Goal: Task Accomplishment & Management: Complete application form

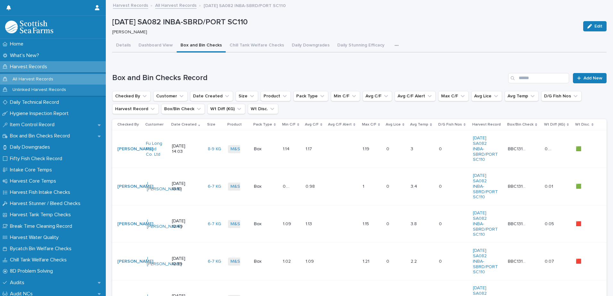
scroll to position [12, 0]
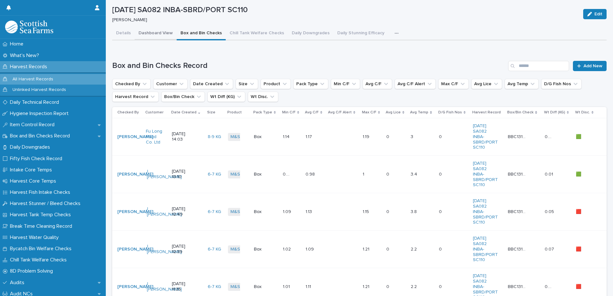
click at [155, 34] on div "[DATE] SA082 INBA-SBRD/PORT SC110 Edit [DATE] SA082 INBA-SBRD/PORT SC110 [PERSO…" at bounding box center [359, 251] width 494 height 527
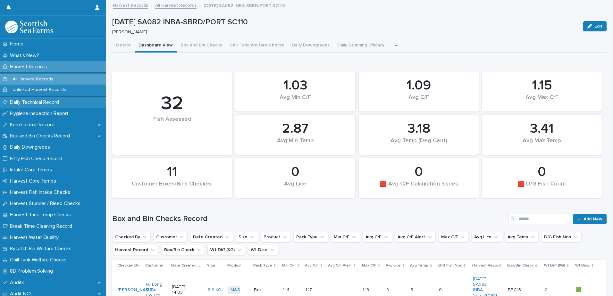
click at [37, 104] on p "Daily Technical Record" at bounding box center [35, 102] width 57 height 6
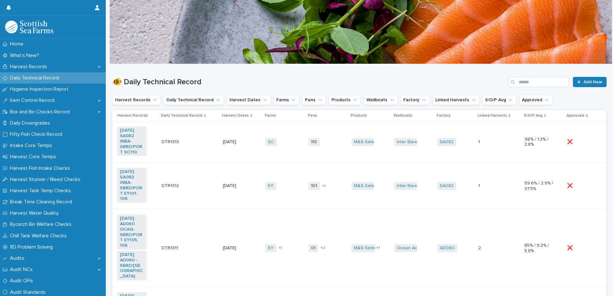
click at [198, 129] on td "DTR1313 DTR1313" at bounding box center [189, 141] width 61 height 41
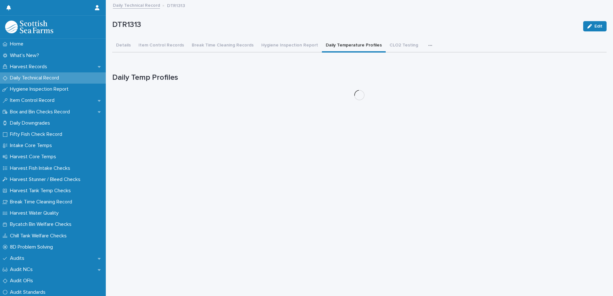
click at [339, 47] on button "Daily Temperature Profiles" at bounding box center [354, 45] width 64 height 13
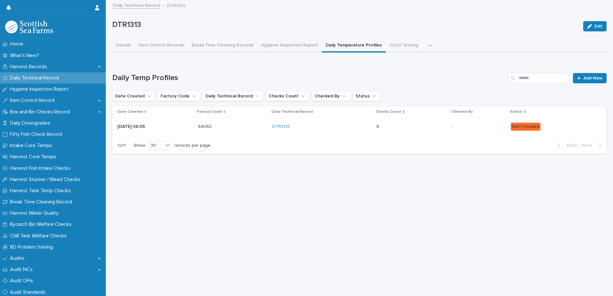
click at [555, 125] on p "Not Checked" at bounding box center [553, 127] width 86 height 8
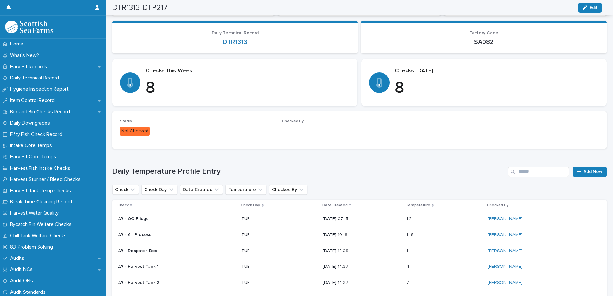
scroll to position [96, 0]
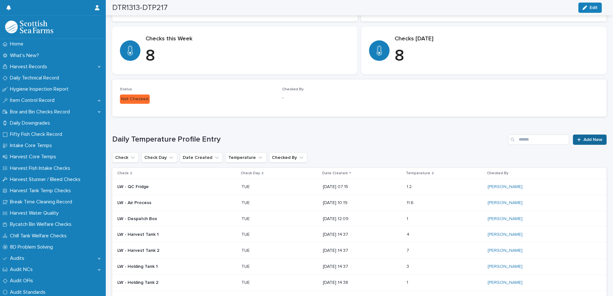
click at [585, 141] on span "Add New" at bounding box center [592, 139] width 19 height 4
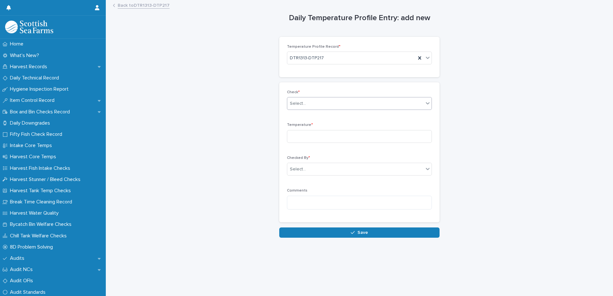
click at [321, 107] on div "Select..." at bounding box center [355, 103] width 136 height 11
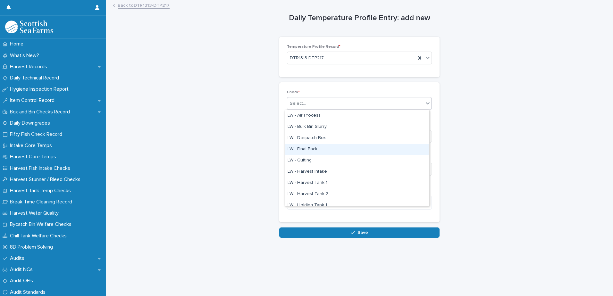
click at [321, 149] on div "LW - Final Pack" at bounding box center [357, 149] width 144 height 11
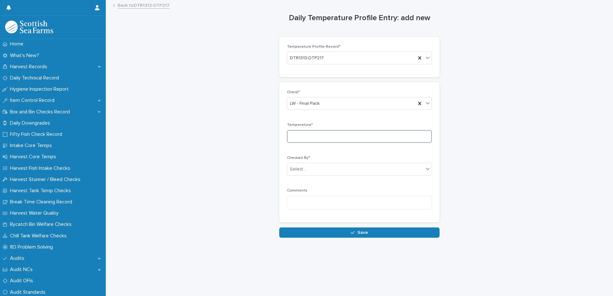
click at [346, 135] on input at bounding box center [359, 136] width 145 height 13
type input "***"
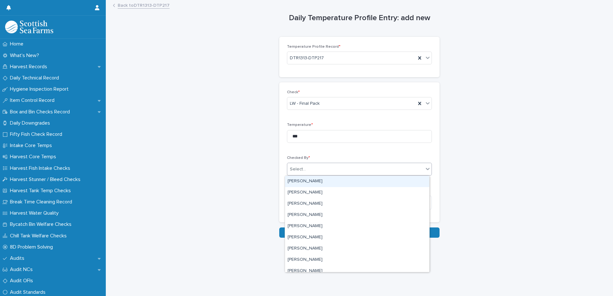
click at [307, 169] on div "Select..." at bounding box center [355, 169] width 136 height 11
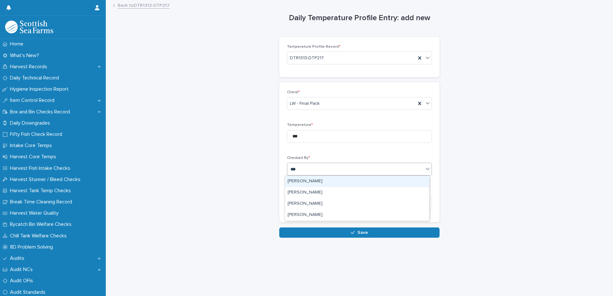
type input "****"
click at [309, 182] on div "[PERSON_NAME]" at bounding box center [357, 181] width 144 height 11
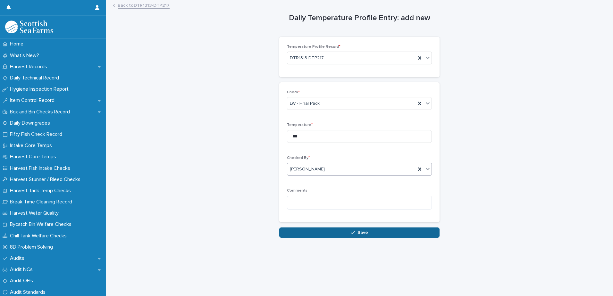
click at [359, 235] on button "Save" at bounding box center [359, 233] width 160 height 10
